Goal: Check status: Check status

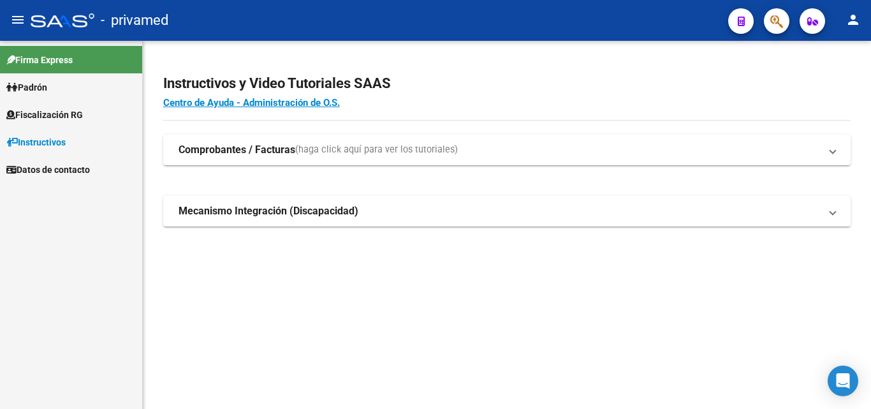
click at [772, 26] on icon "button" at bounding box center [776, 21] width 13 height 15
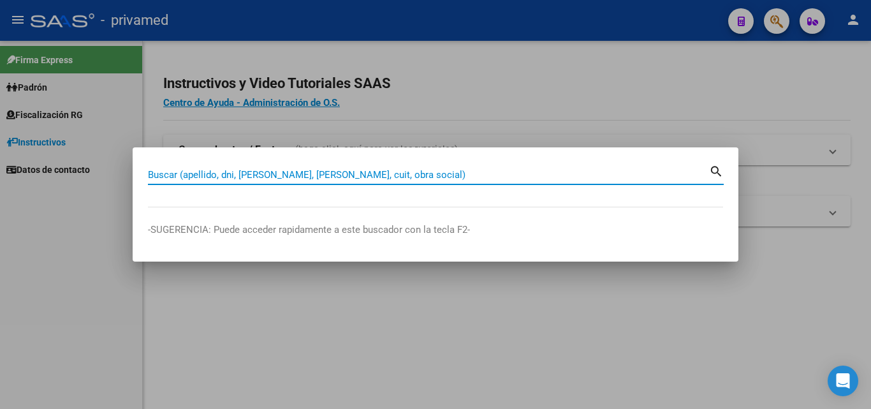
paste input "20228852784"
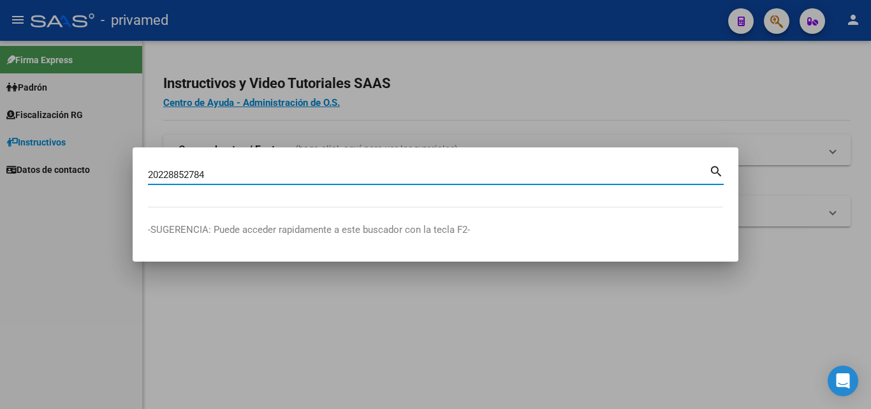
type input "20228852784"
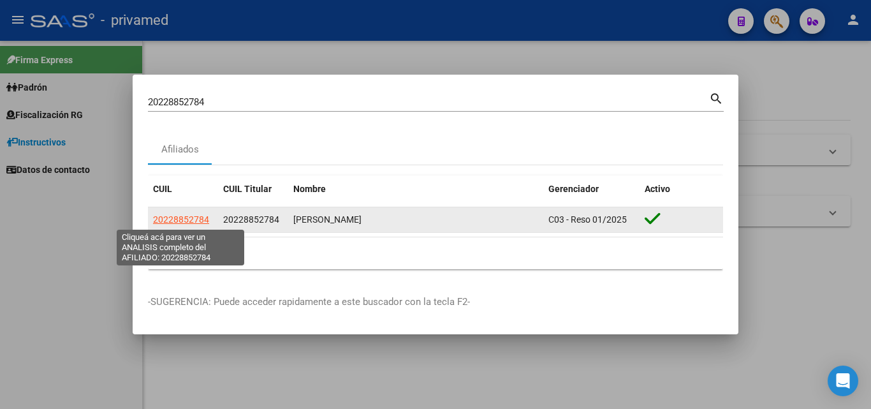
click at [182, 221] on span "20228852784" at bounding box center [181, 219] width 56 height 10
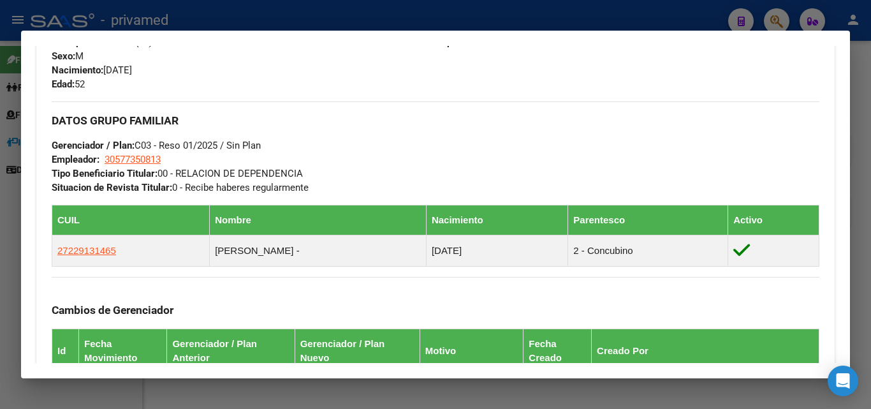
scroll to position [802, 0]
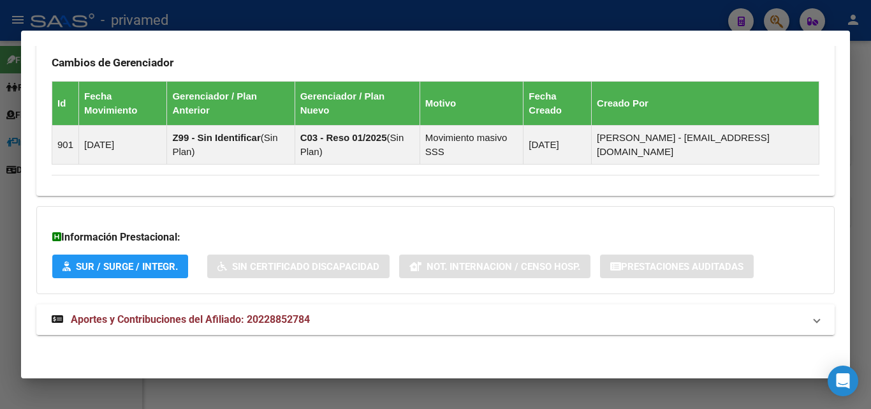
click at [340, 314] on mat-panel-title "Aportes y Contribuciones del Afiliado: 20228852784" at bounding box center [428, 319] width 752 height 15
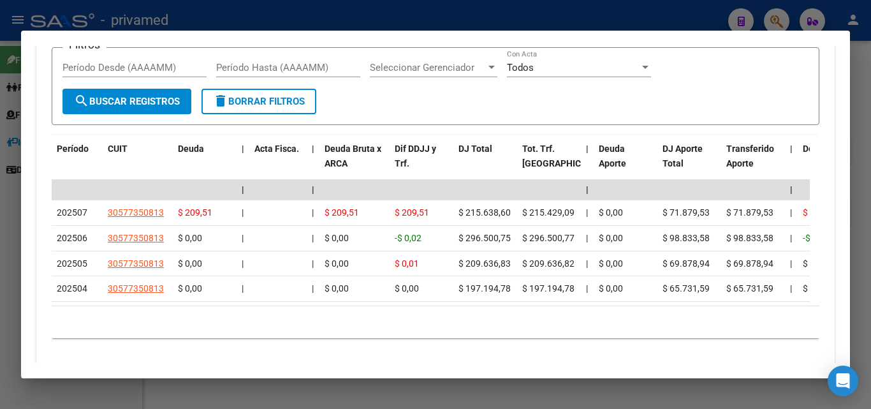
scroll to position [1250, 0]
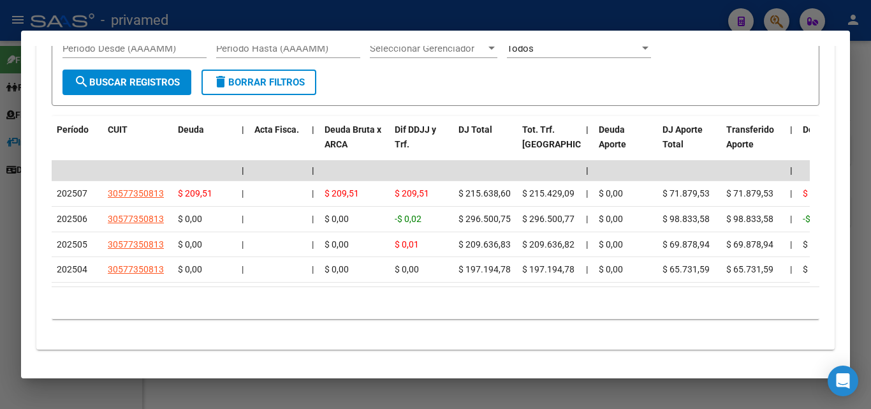
click at [858, 275] on div at bounding box center [435, 204] width 871 height 409
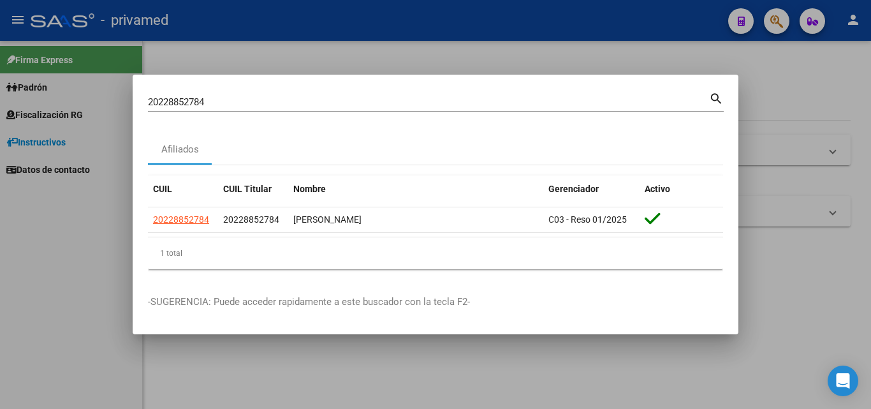
click at [822, 254] on div at bounding box center [435, 204] width 871 height 409
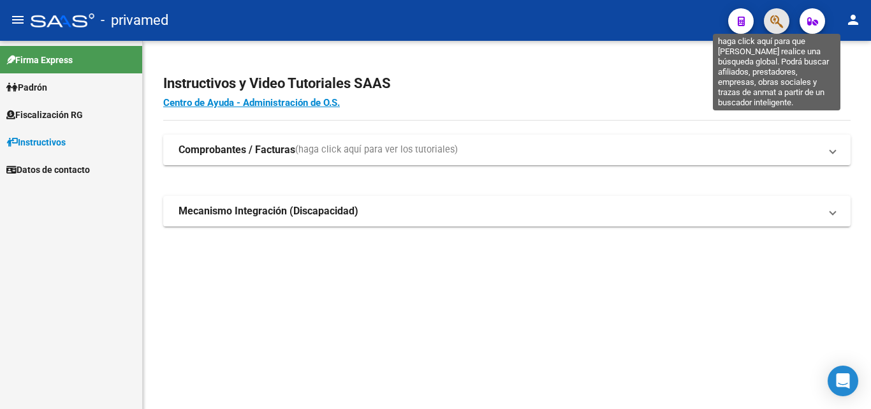
click at [774, 17] on icon "button" at bounding box center [776, 21] width 13 height 15
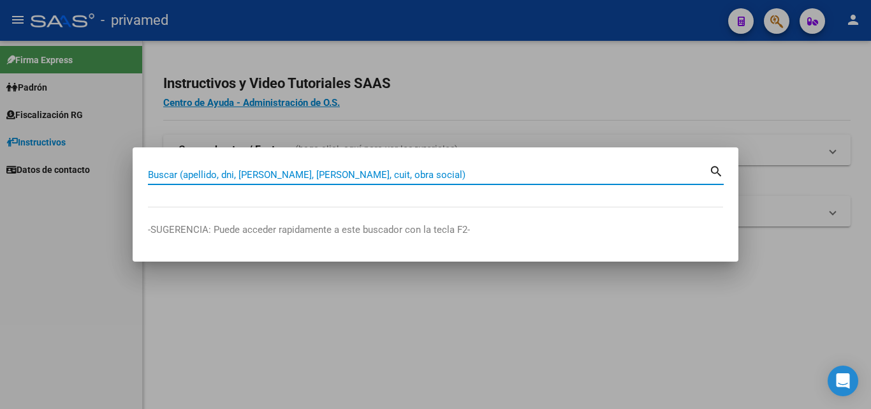
paste input "20287090316"
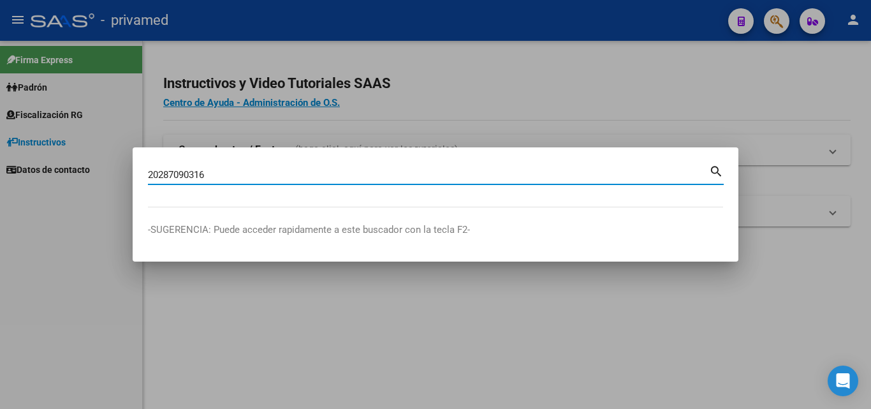
type input "20287090316"
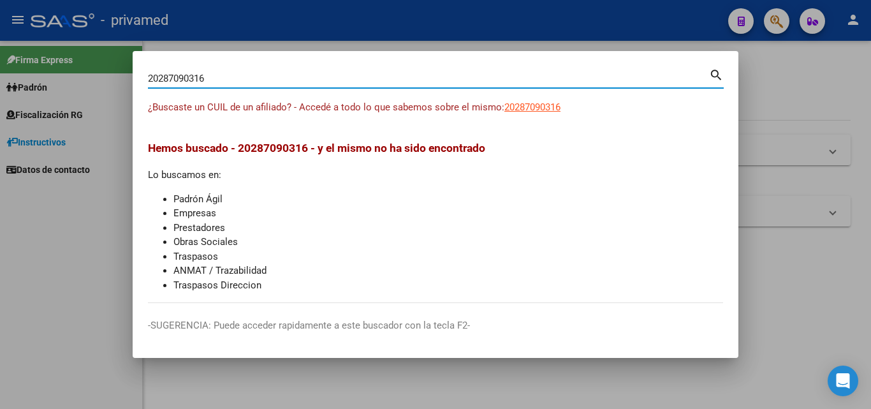
drag, startPoint x: 870, startPoint y: 246, endPoint x: 698, endPoint y: 11, distance: 291.5
click at [868, 237] on div at bounding box center [435, 204] width 871 height 409
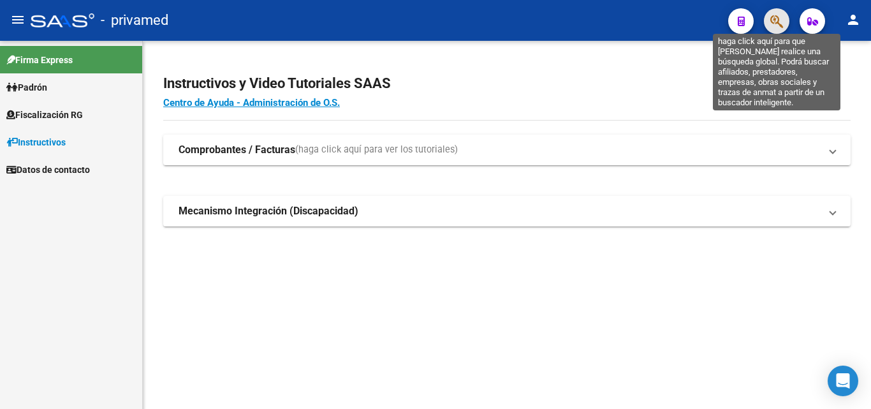
click at [777, 23] on icon "button" at bounding box center [776, 21] width 13 height 15
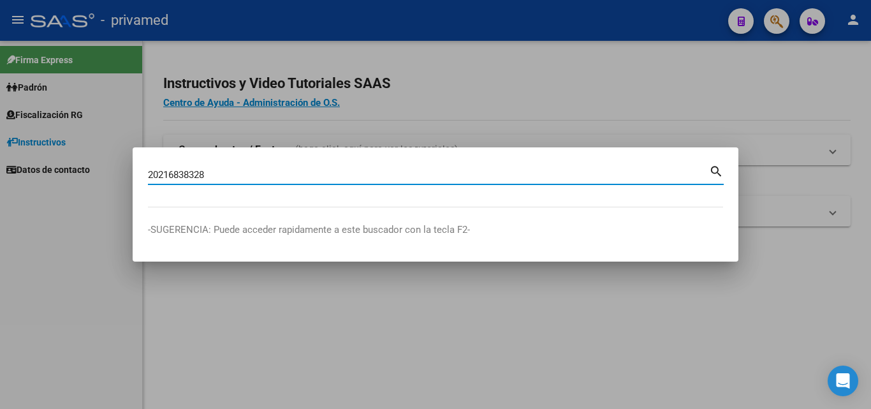
type input "20216838328"
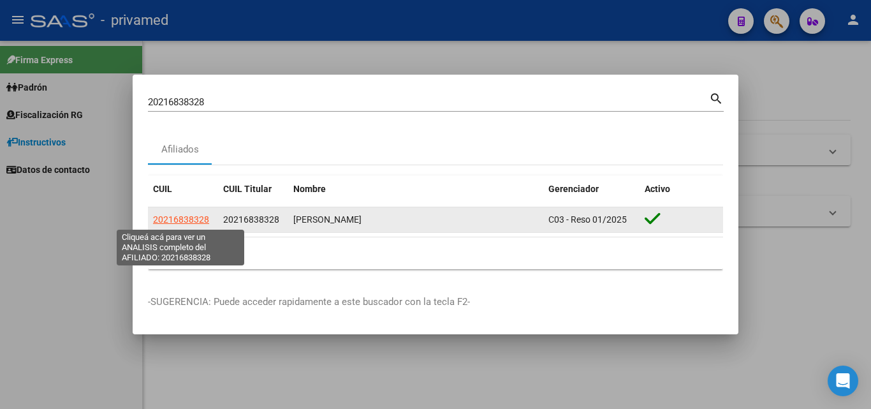
click at [182, 214] on span "20216838328" at bounding box center [181, 219] width 56 height 10
type textarea "20216838328"
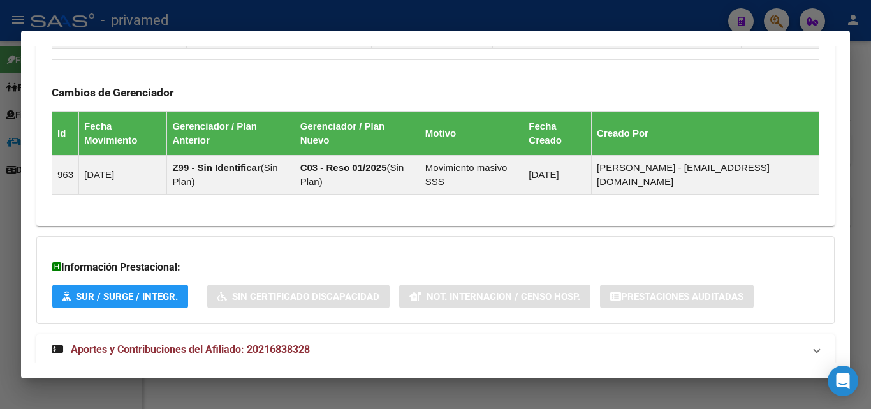
scroll to position [802, 0]
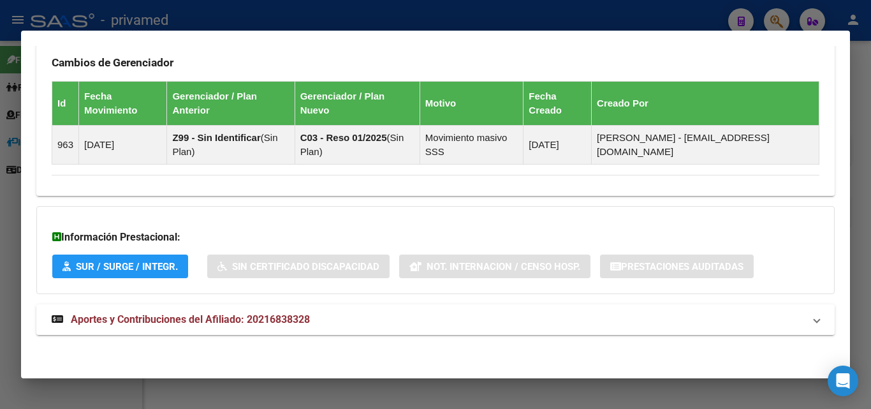
click at [407, 326] on mat-panel-title "Aportes y Contribuciones del Afiliado: 20216838328" at bounding box center [428, 319] width 752 height 15
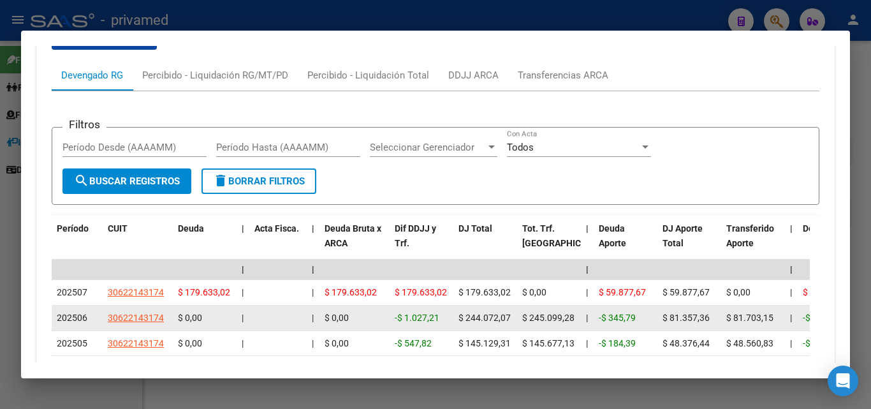
scroll to position [1150, 0]
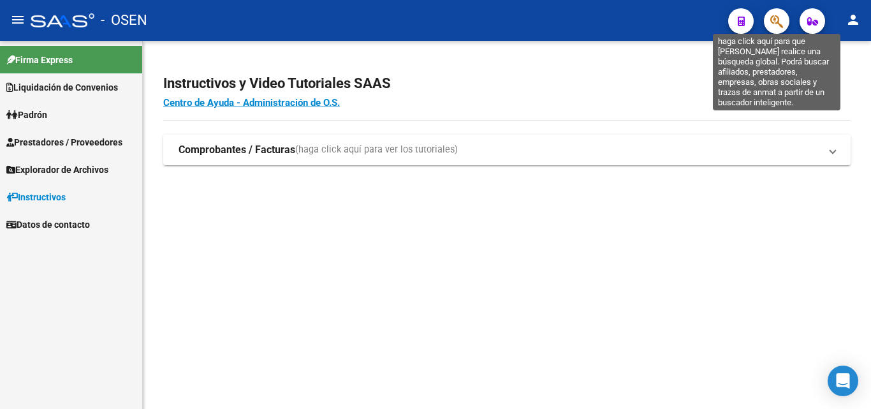
click at [780, 24] on icon "button" at bounding box center [776, 21] width 13 height 15
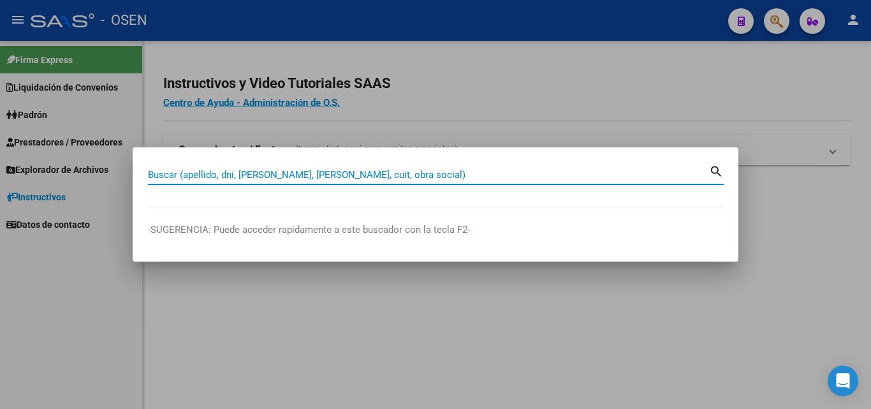
paste input "20287090316"
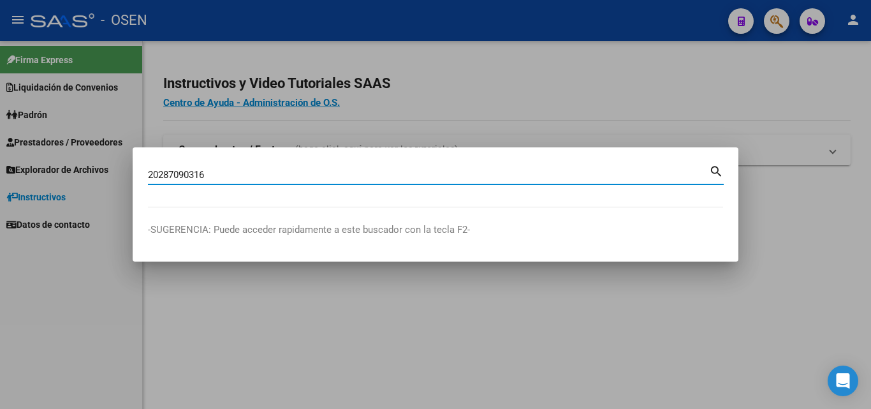
type input "20287090316"
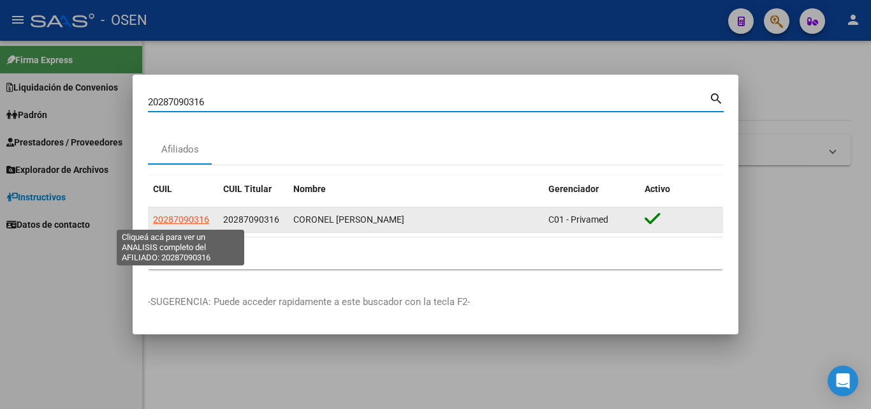
click at [193, 216] on span "20287090316" at bounding box center [181, 219] width 56 height 10
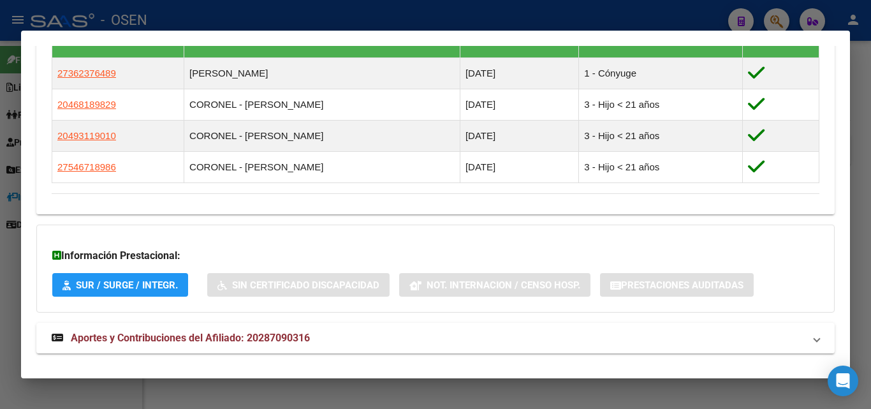
scroll to position [765, 0]
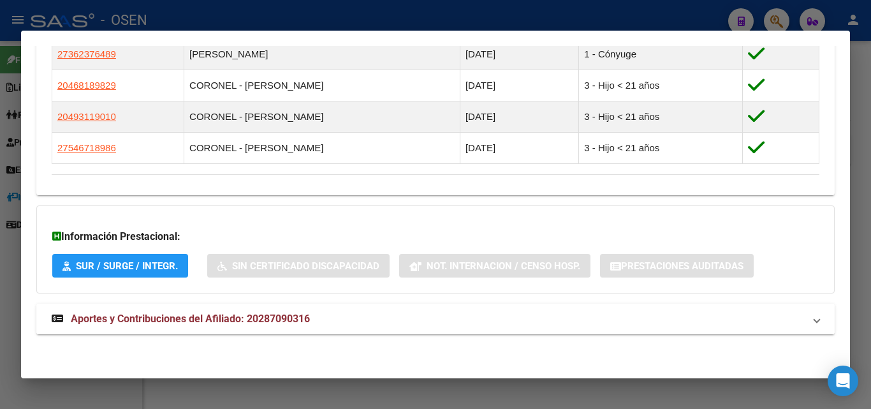
click at [527, 308] on mat-expansion-panel-header "Aportes y Contribuciones del Afiliado: 20287090316" at bounding box center [435, 319] width 798 height 31
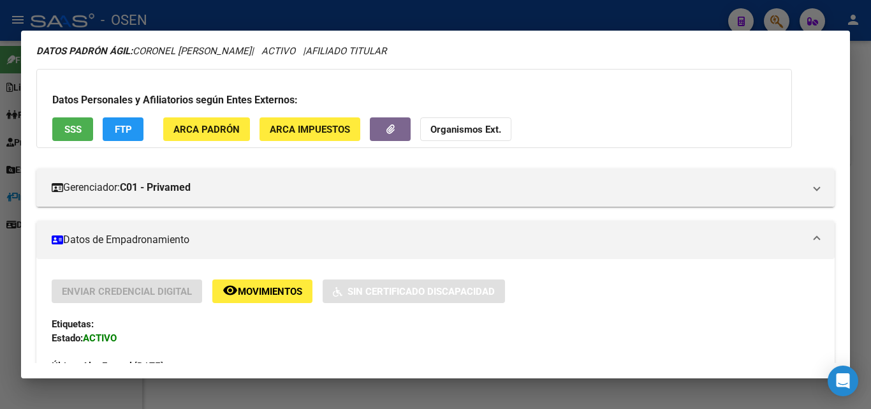
scroll to position [0, 0]
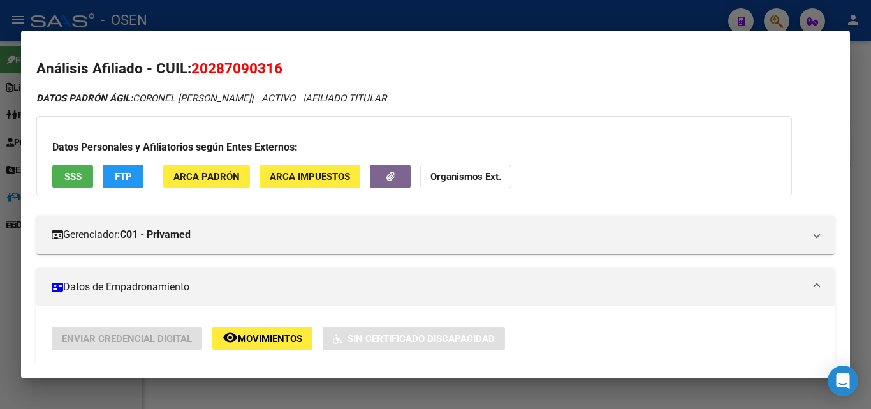
click at [870, 210] on div at bounding box center [435, 204] width 871 height 409
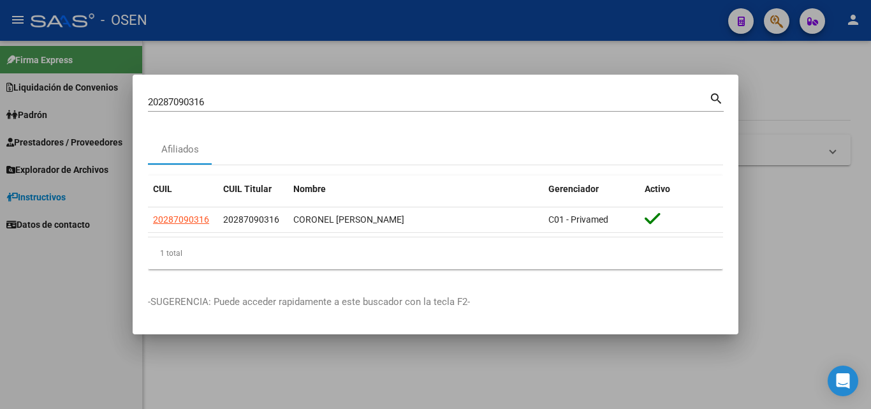
click at [860, 205] on div at bounding box center [435, 204] width 871 height 409
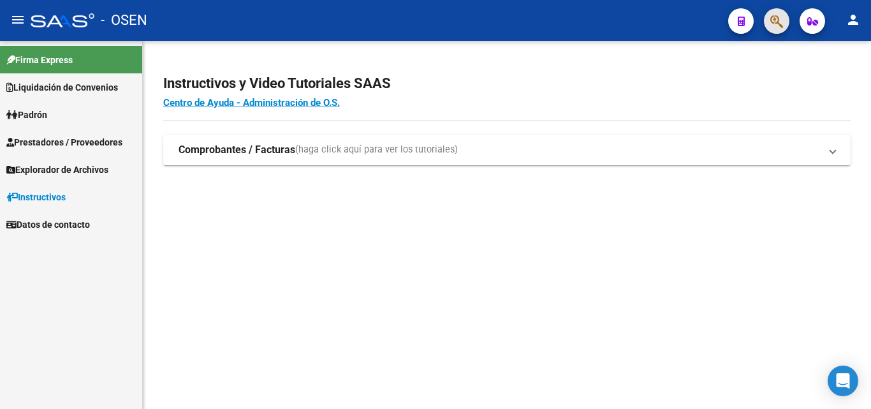
click at [787, 18] on button "button" at bounding box center [777, 21] width 26 height 26
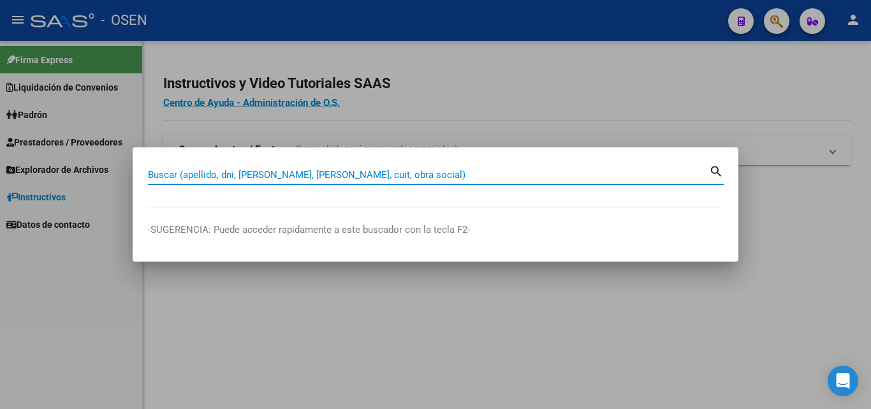
click at [501, 175] on input "Buscar (apellido, dni, [PERSON_NAME], [PERSON_NAME], cuit, obra social)" at bounding box center [428, 174] width 561 height 11
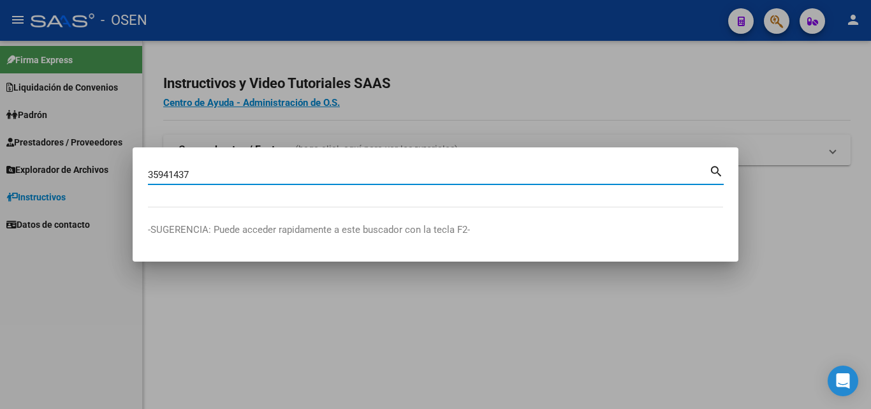
type input "35941437"
